Goal: Transaction & Acquisition: Purchase product/service

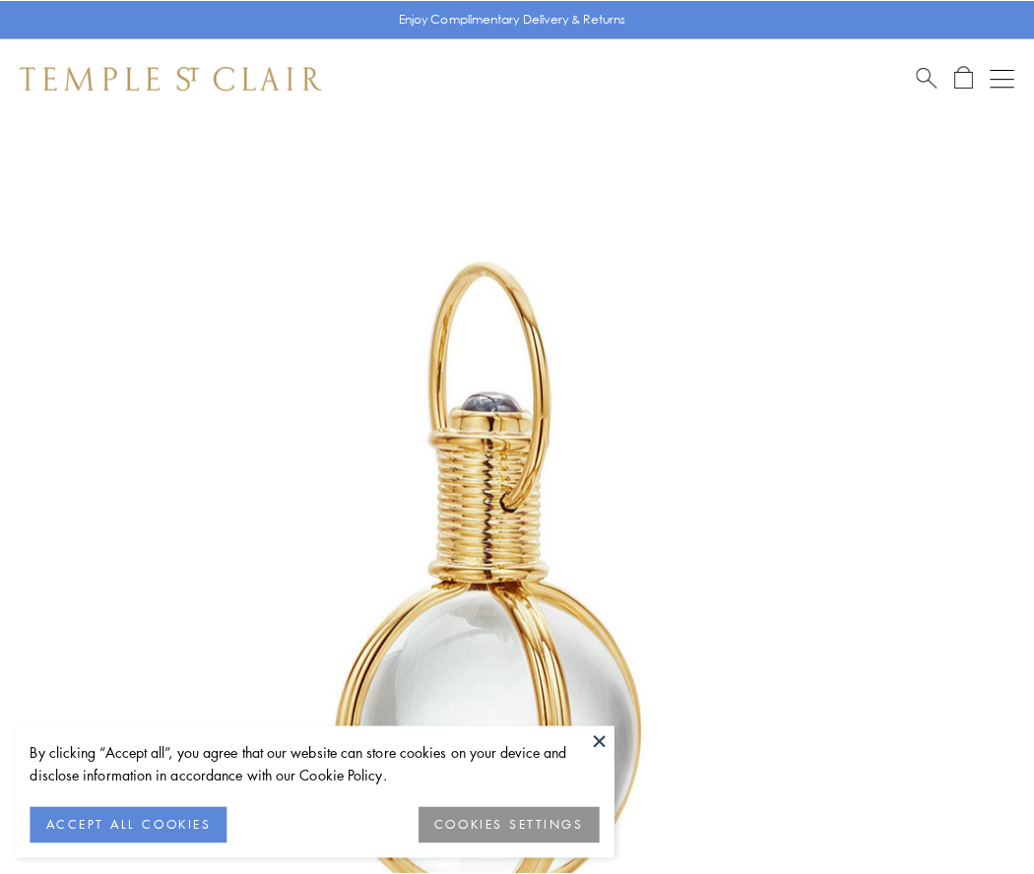
scroll to position [514, 0]
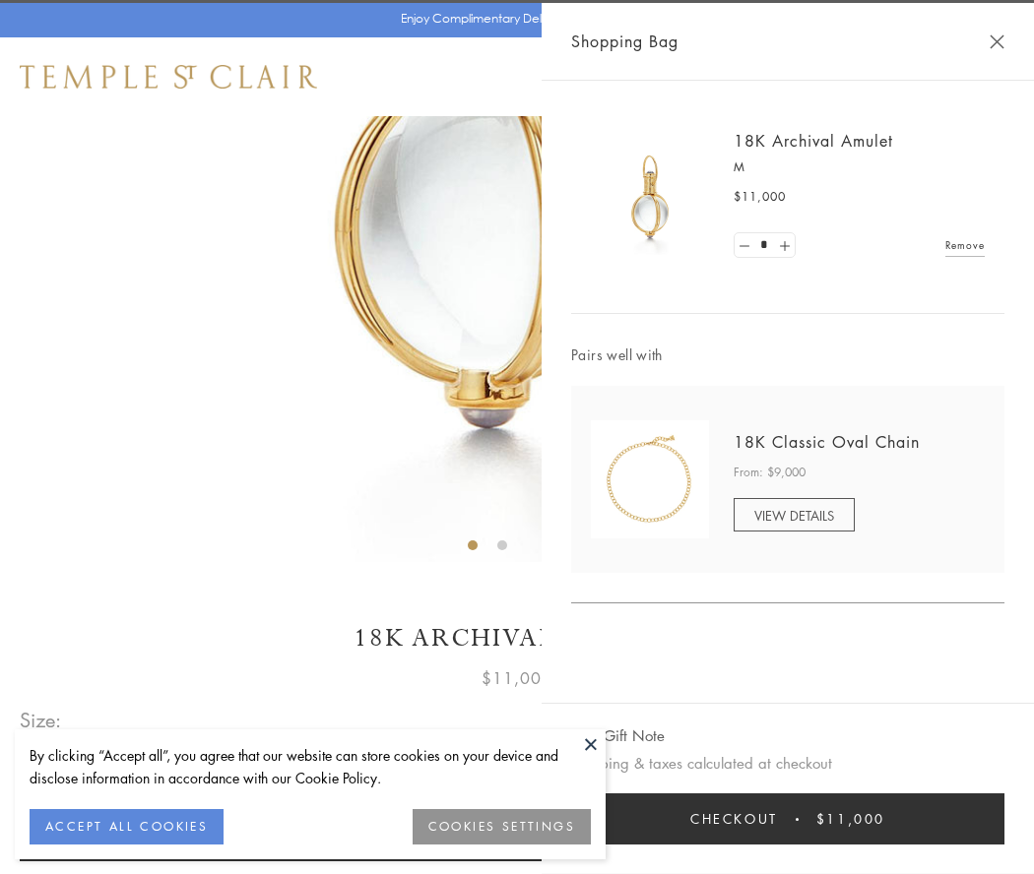
click at [788, 819] on button "Checkout $11,000" at bounding box center [787, 818] width 433 height 51
